Goal: Complete application form

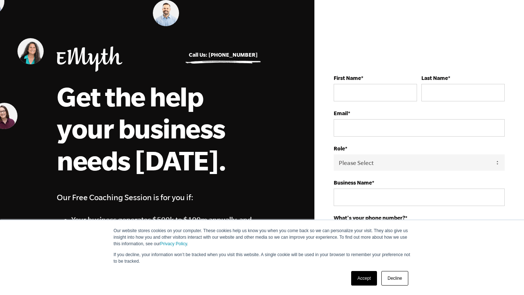
click at [395, 279] on link "Decline" at bounding box center [394, 278] width 27 height 15
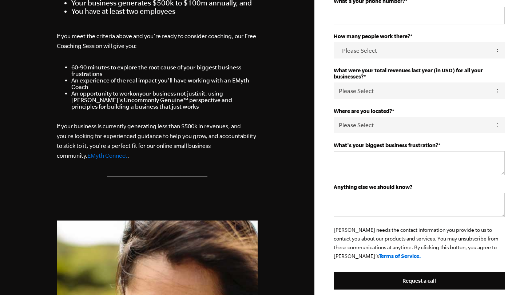
scroll to position [220, 0]
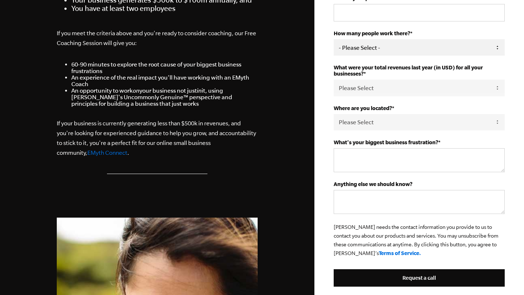
click at [362, 42] on select "- Please Select - 50+ [PHONE_NUMBER] 10-19 4-9 1-3 0" at bounding box center [419, 47] width 171 height 16
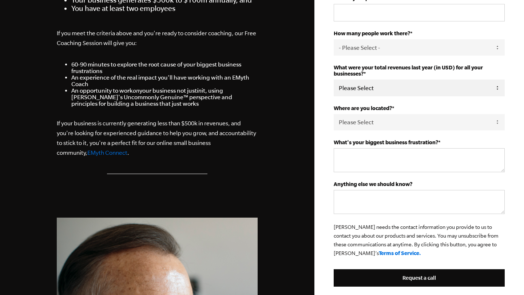
click at [350, 81] on div "What were your total revenues last year (in USD) for all your businesses? * Ple…" at bounding box center [419, 80] width 171 height 32
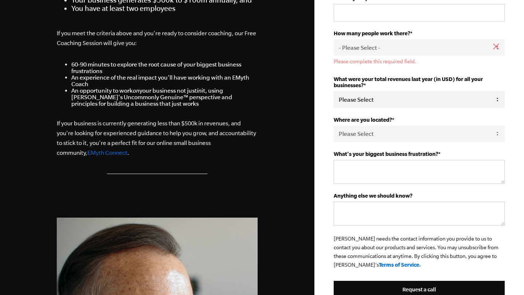
click at [369, 96] on select "Please Select 0-75K 76-150K 151-275K 276-500K 501-750K 751-1M 1-2.5M 2.5-5M 5-1…" at bounding box center [419, 99] width 171 height 16
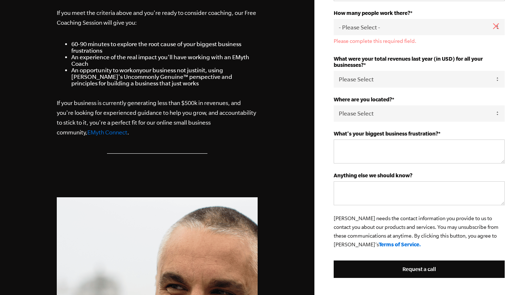
scroll to position [0, 0]
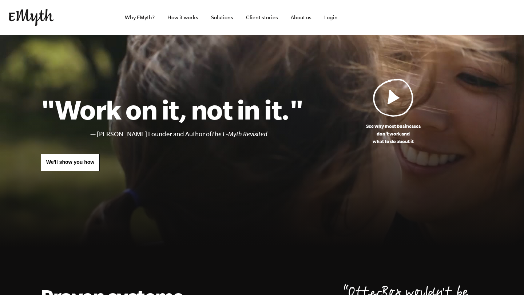
click at [395, 96] on img at bounding box center [393, 98] width 41 height 38
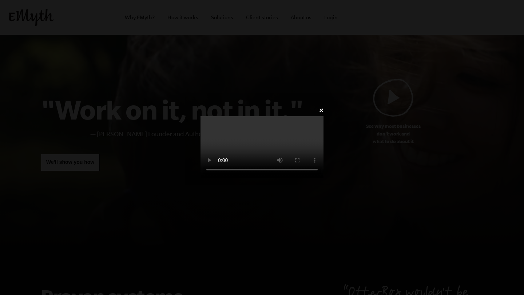
click at [323, 107] on link "✕" at bounding box center [321, 110] width 5 height 7
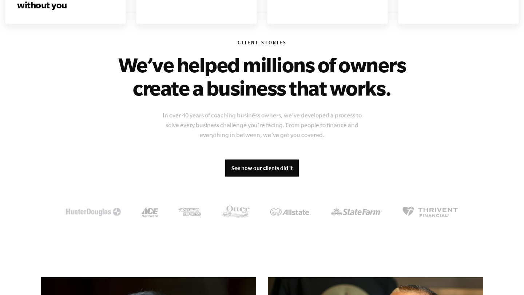
scroll to position [723, 0]
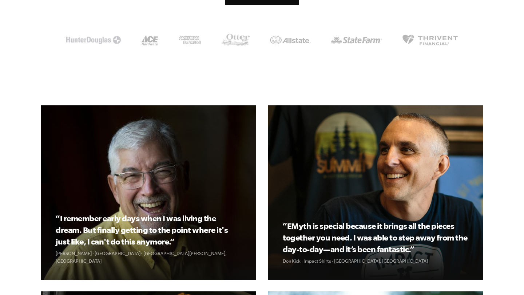
click at [287, 44] on li at bounding box center [290, 40] width 41 height 9
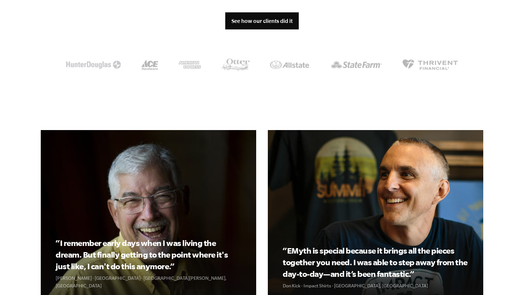
scroll to position [669, 0]
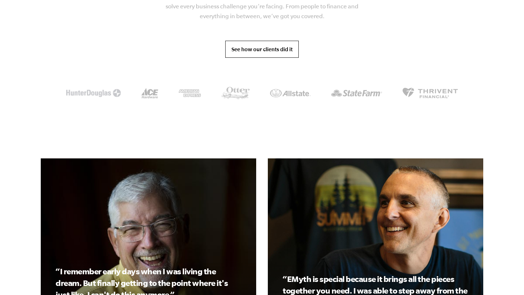
click at [283, 46] on link "See how our clients did it" at bounding box center [261, 49] width 73 height 17
